Goal: Transaction & Acquisition: Purchase product/service

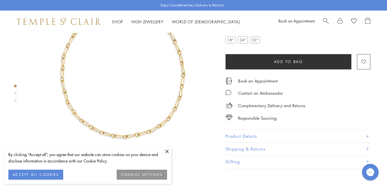
scroll to position [53, 0]
click at [15, 92] on div "Product gallery navigation" at bounding box center [15, 93] width 3 height 3
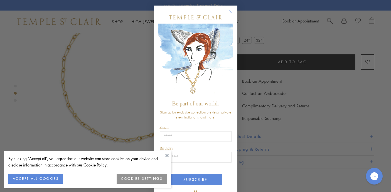
click at [229, 11] on icon "Close dialog" at bounding box center [230, 12] width 3 height 3
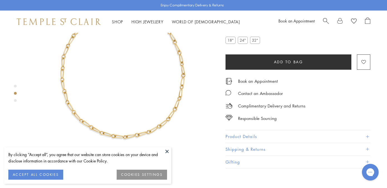
click at [14, 100] on div "Product gallery navigation" at bounding box center [15, 100] width 3 height 3
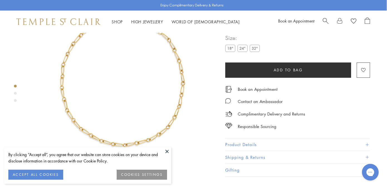
scroll to position [45, 1]
click at [275, 146] on button "Product Details" at bounding box center [297, 145] width 145 height 13
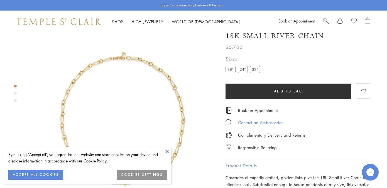
scroll to position [7, 0]
click at [242, 69] on label "24"" at bounding box center [243, 69] width 10 height 7
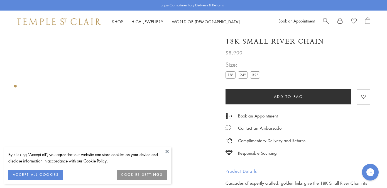
scroll to position [1, 0]
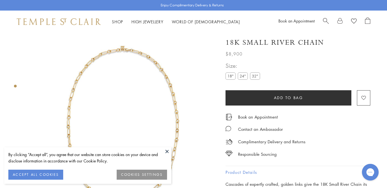
click at [257, 76] on label "32"" at bounding box center [255, 76] width 10 height 7
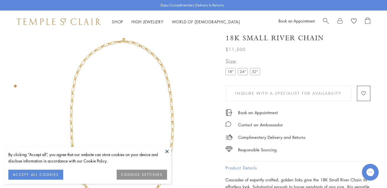
scroll to position [3, 0]
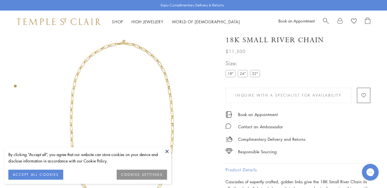
click at [242, 73] on label "24"" at bounding box center [243, 73] width 10 height 7
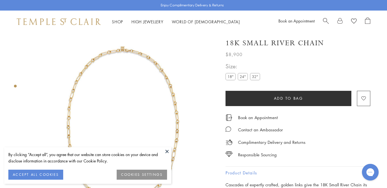
click at [229, 77] on label "18"" at bounding box center [230, 76] width 10 height 7
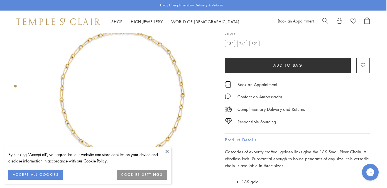
scroll to position [33, 1]
